Goal: Information Seeking & Learning: Check status

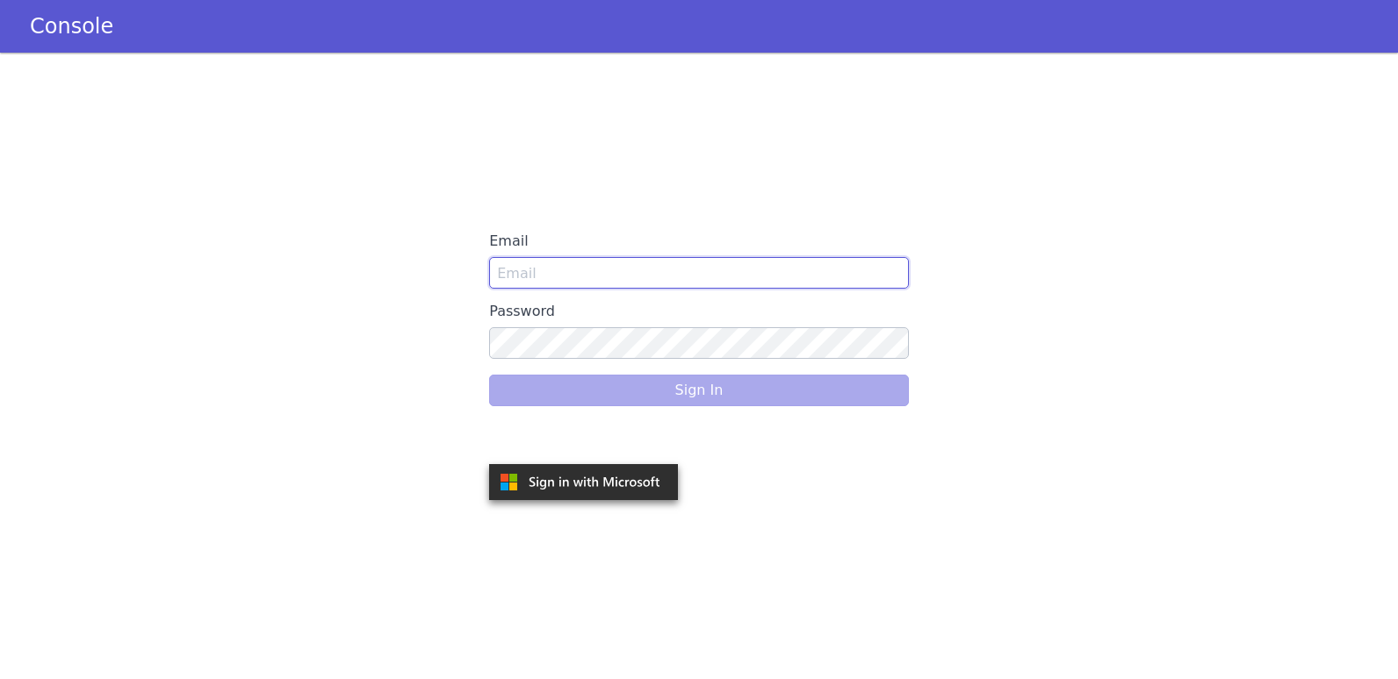
click at [577, 287] on input "Email" at bounding box center [699, 273] width 420 height 32
type input "[PERSON_NAME][EMAIL_ADDRESS][DOMAIN_NAME]"
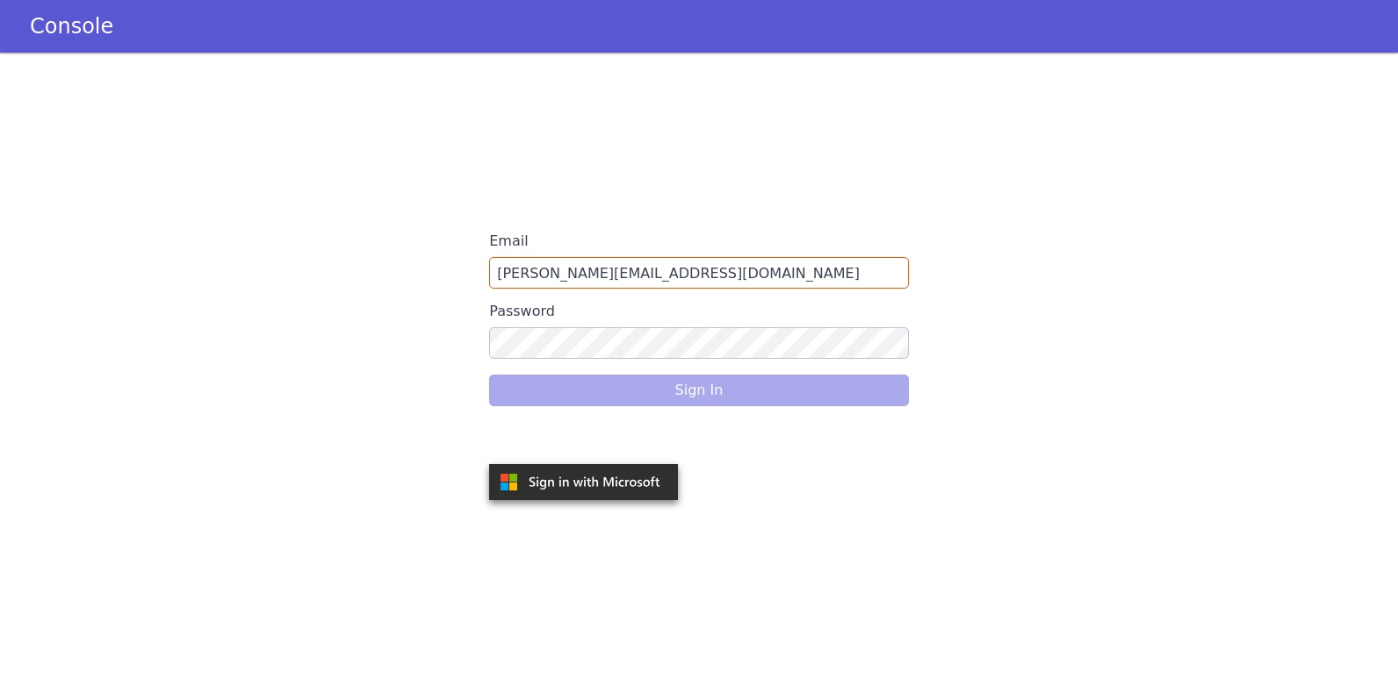
click at [601, 367] on div "Sign In" at bounding box center [699, 390] width 420 height 49
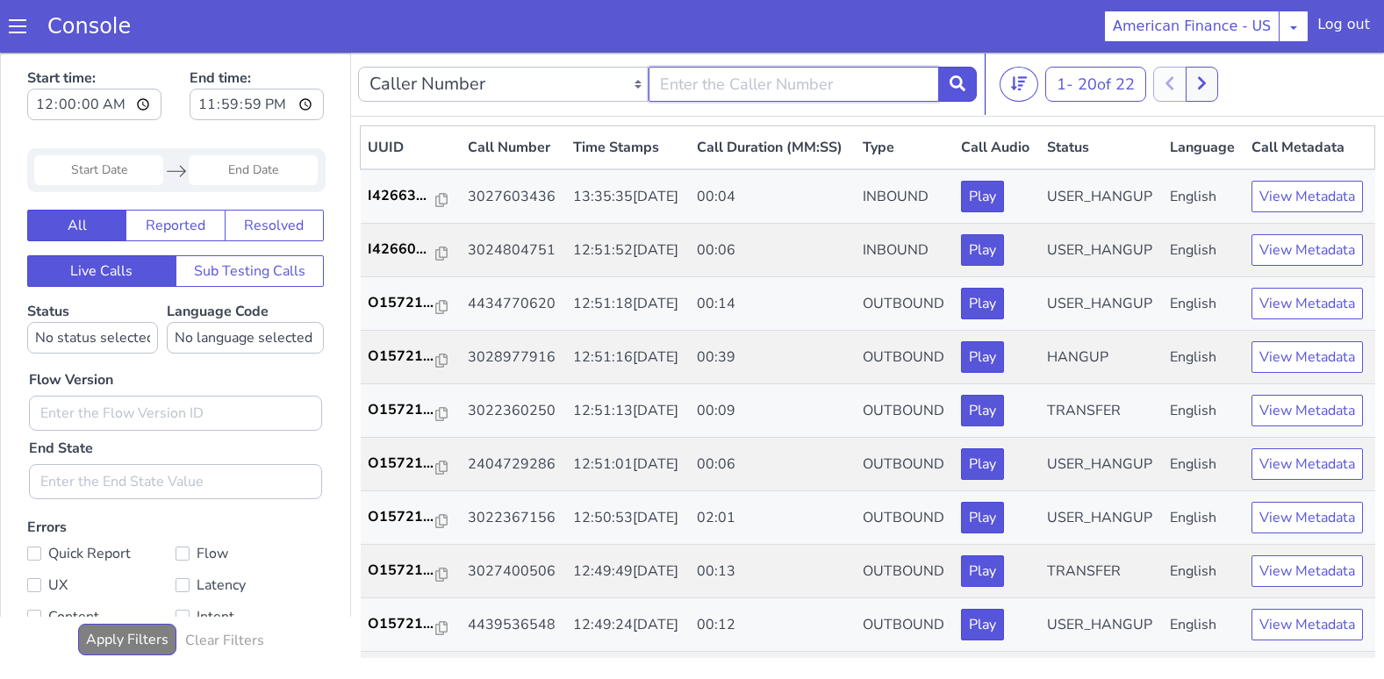
click at [679, 75] on input "text" at bounding box center [794, 84] width 291 height 35
paste input "4437542183"
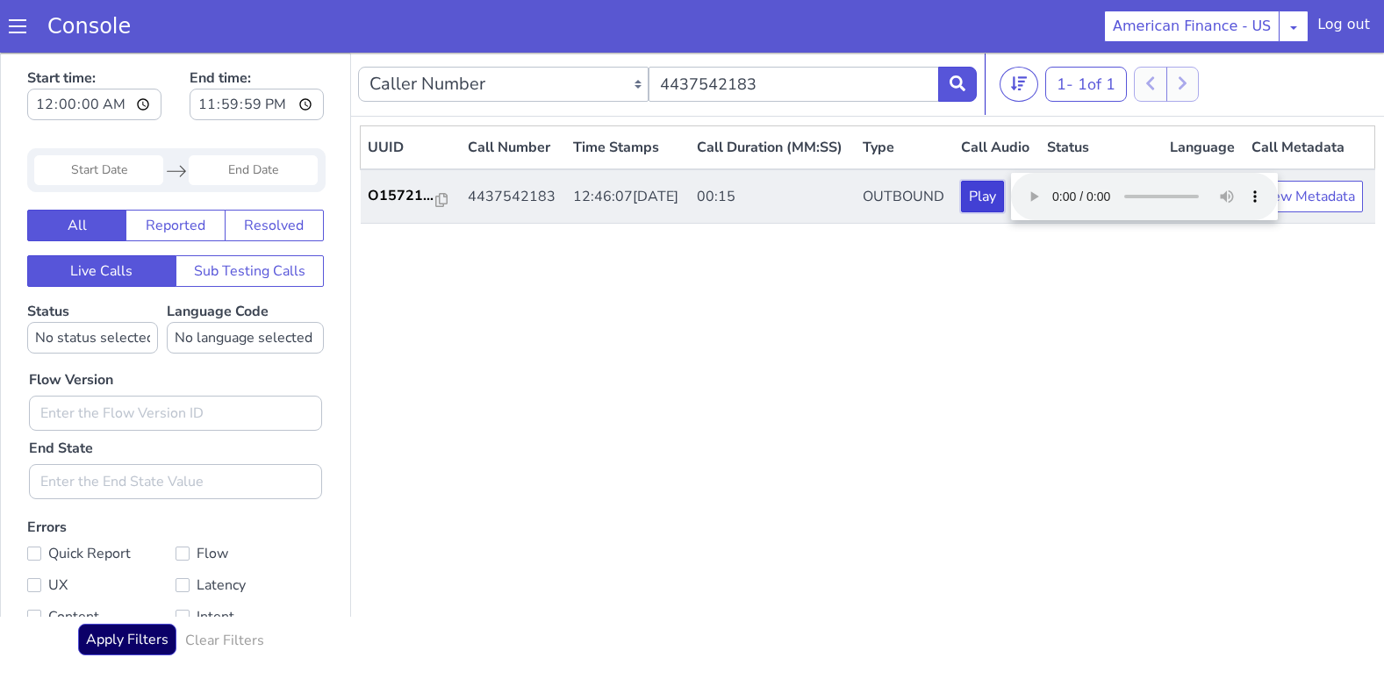
click at [1004, 212] on button "Play" at bounding box center [982, 197] width 43 height 32
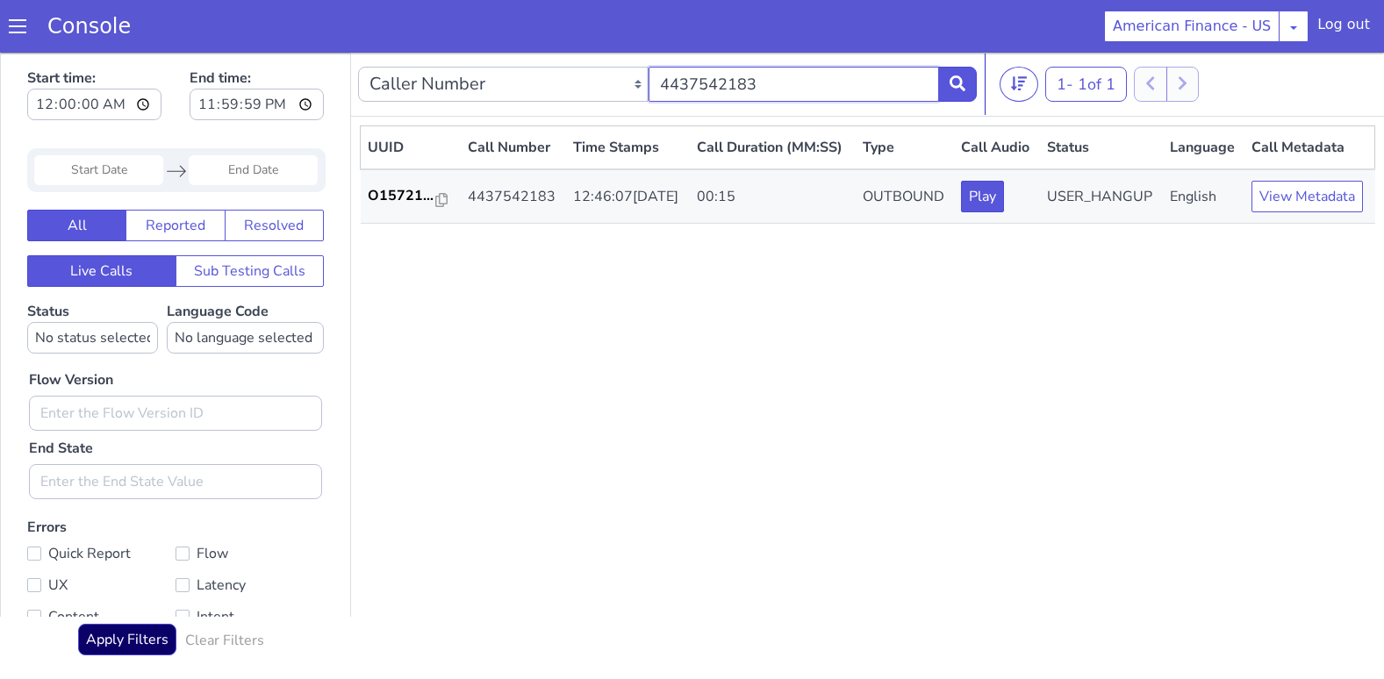
click at [736, 79] on input "4437542183" at bounding box center [794, 84] width 291 height 35
paste input "9281462"
type input "4439281462"
